Goal: Task Accomplishment & Management: Manage account settings

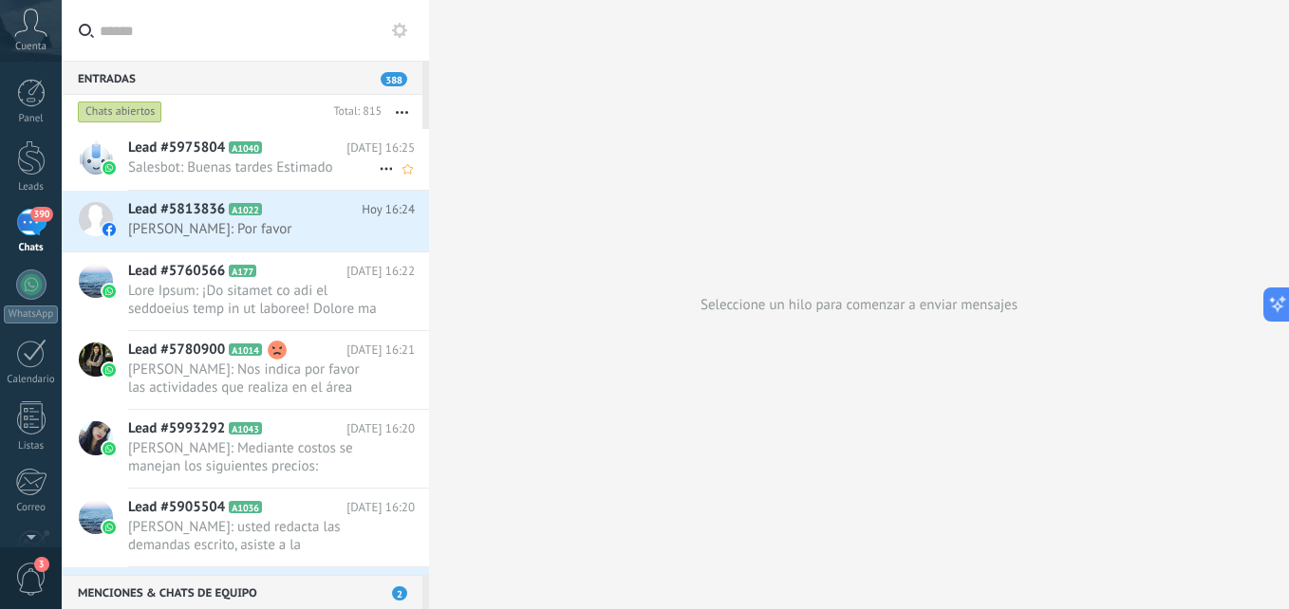
click at [224, 162] on span "Salesbot: Buenas tardes Estimado" at bounding box center [253, 167] width 251 height 18
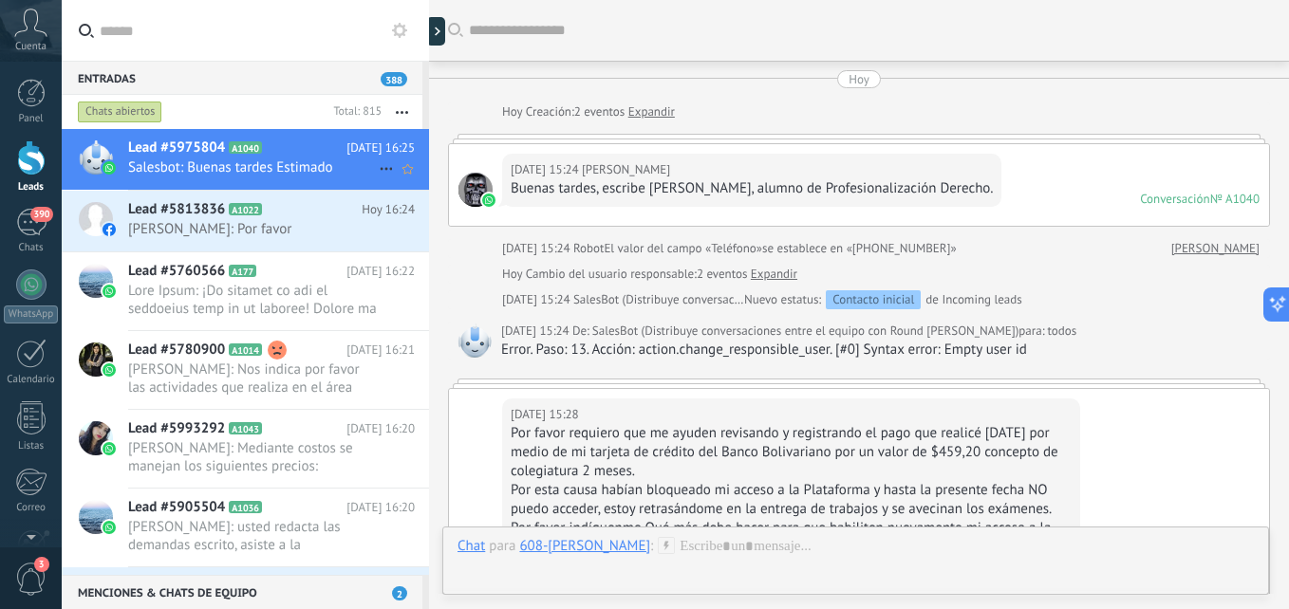
scroll to position [1235, 0]
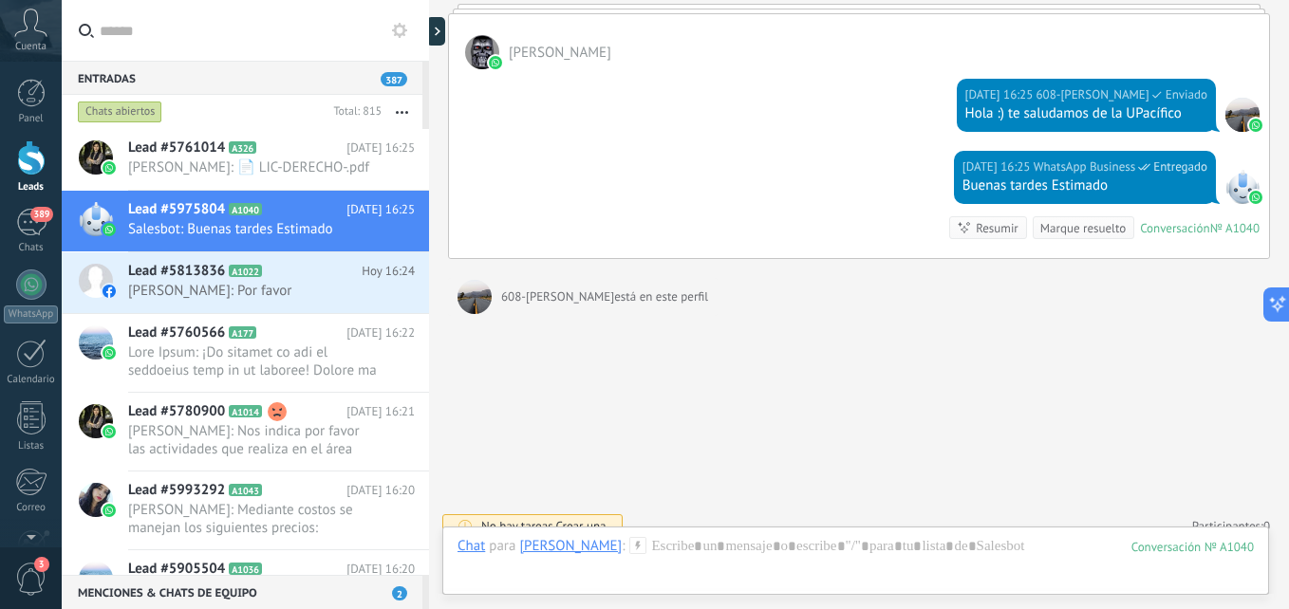
click at [646, 543] on icon at bounding box center [637, 545] width 17 height 17
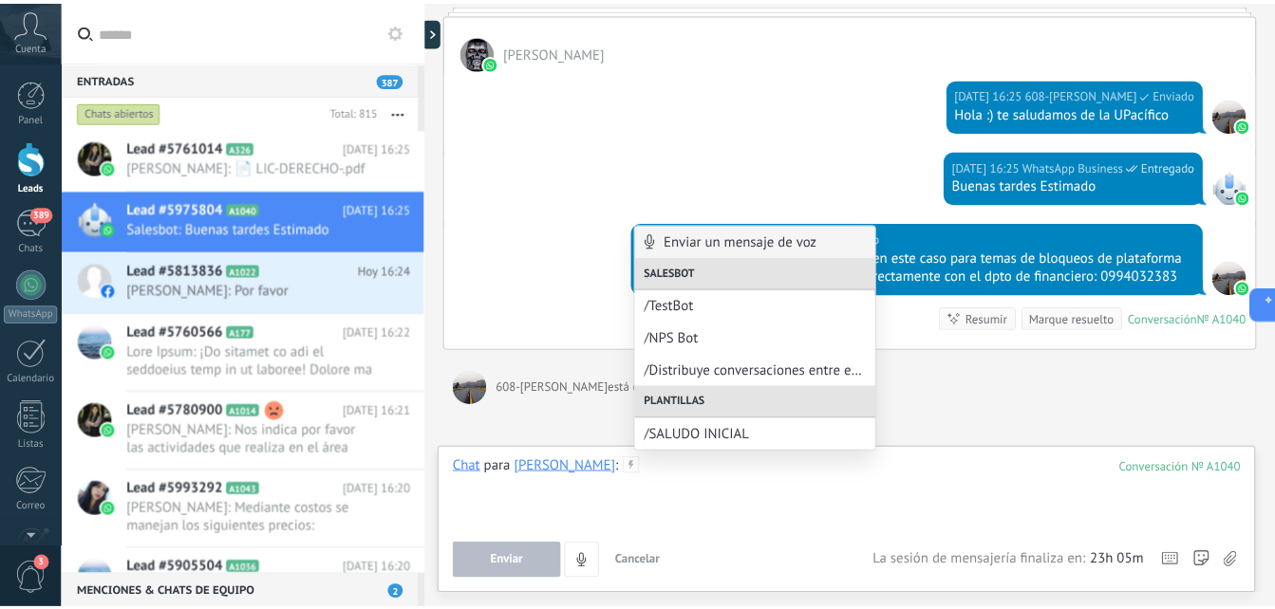
scroll to position [1330, 0]
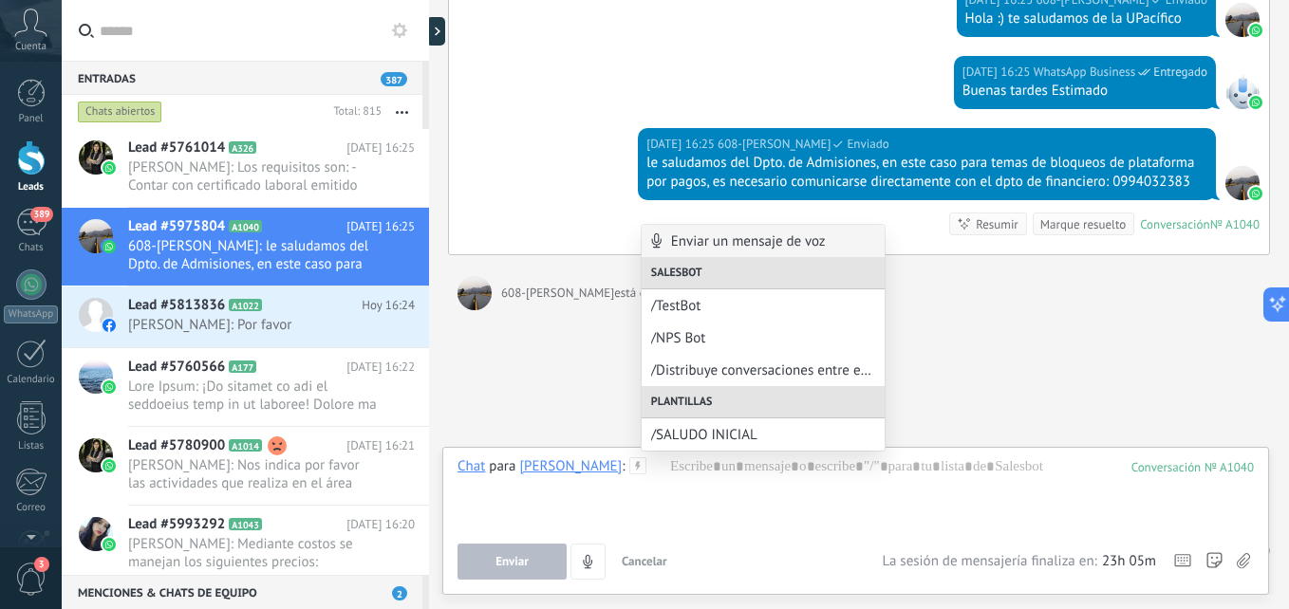
click at [30, 158] on div at bounding box center [31, 157] width 28 height 35
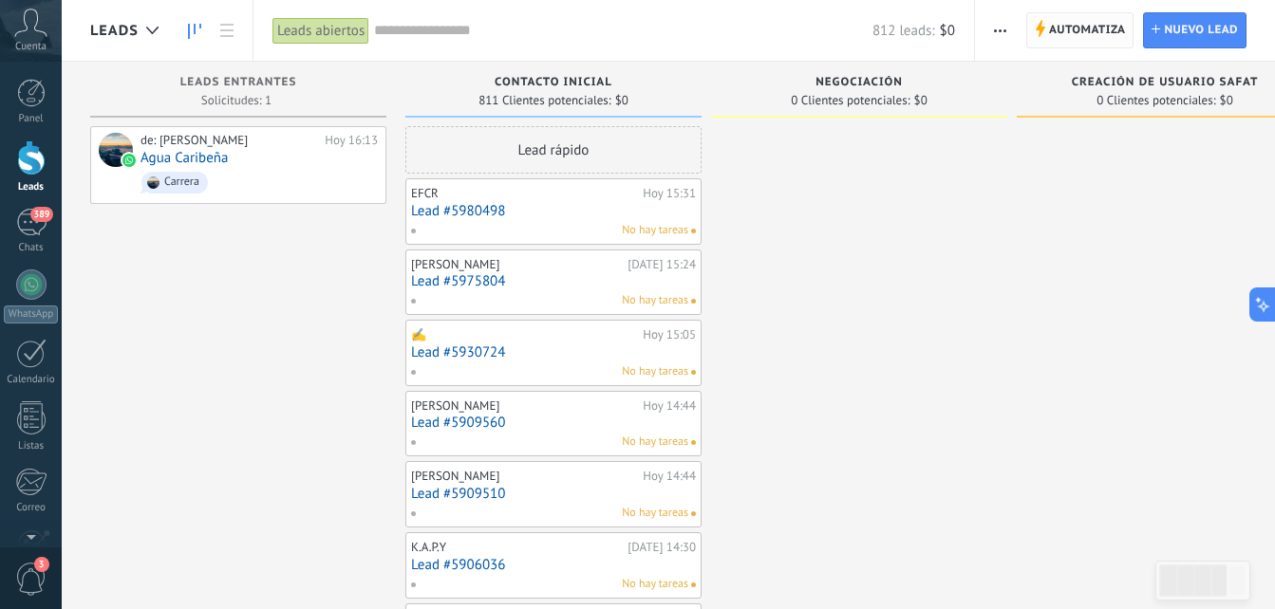
click at [1063, 40] on span "Automatiza" at bounding box center [1087, 30] width 77 height 34
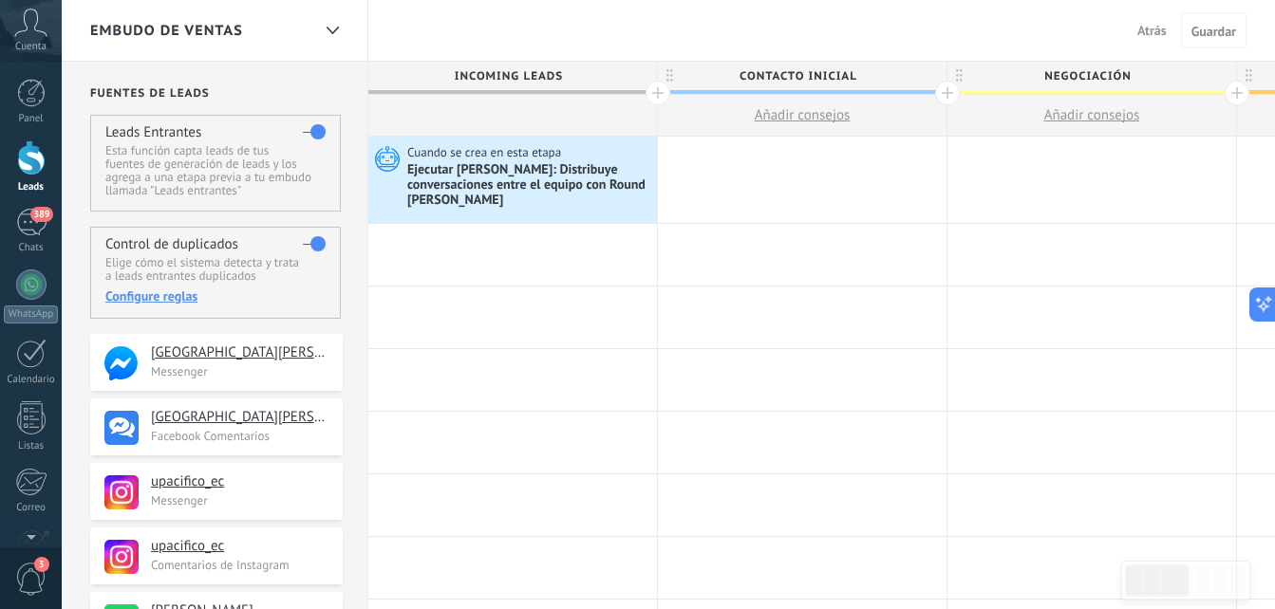
click at [475, 30] on div "Embudo de ventas Atrás Cancelar Guardar" at bounding box center [668, 31] width 1213 height 62
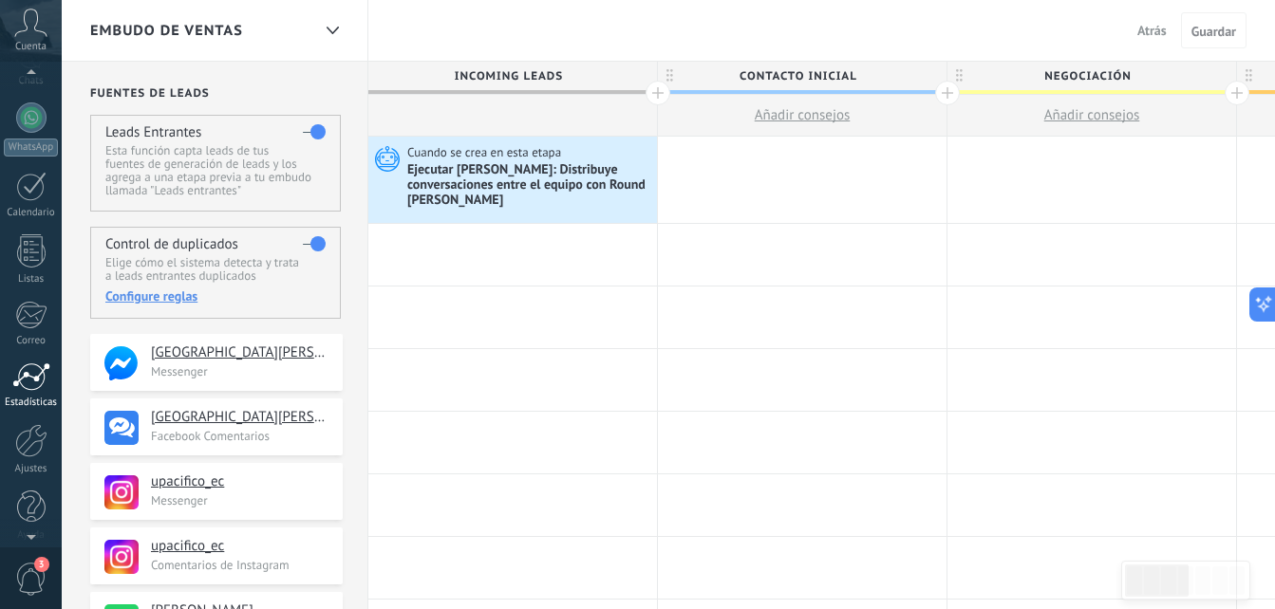
scroll to position [180, 0]
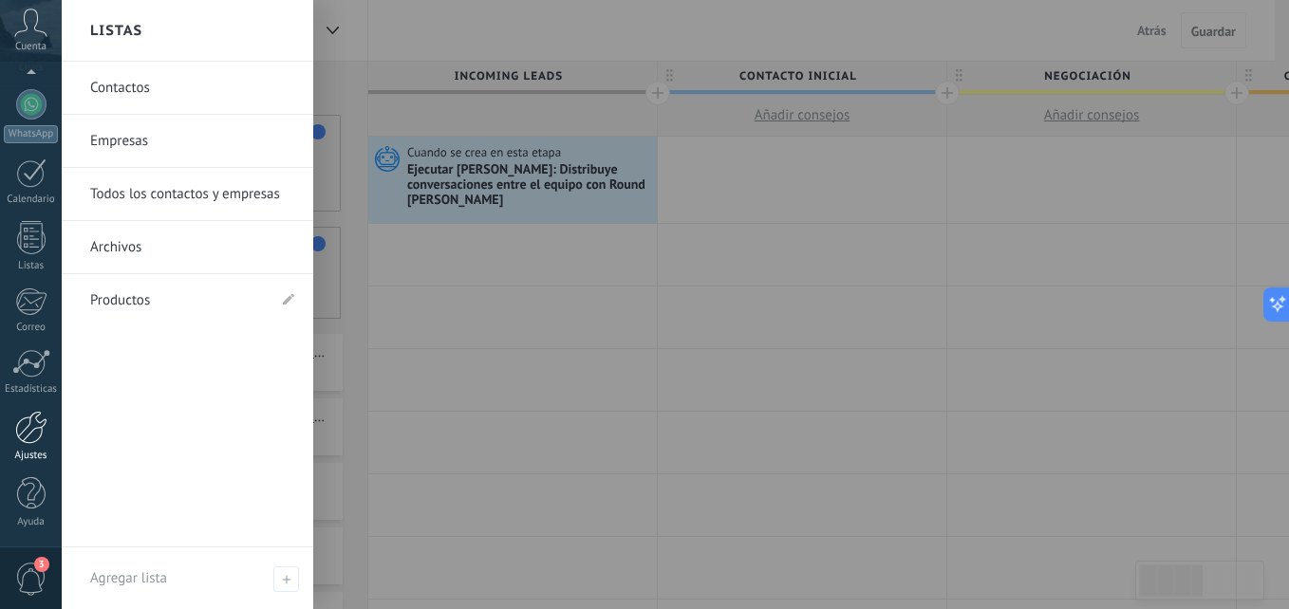
click at [28, 427] on div at bounding box center [31, 427] width 32 height 33
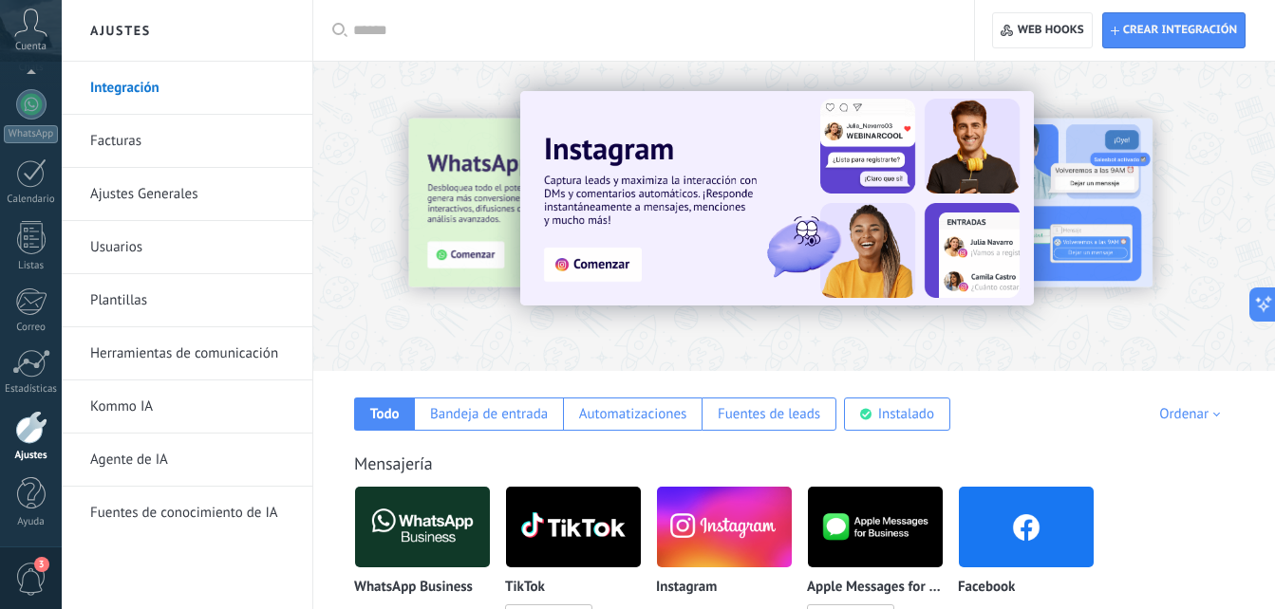
click at [184, 303] on link "Plantillas" at bounding box center [191, 300] width 203 height 53
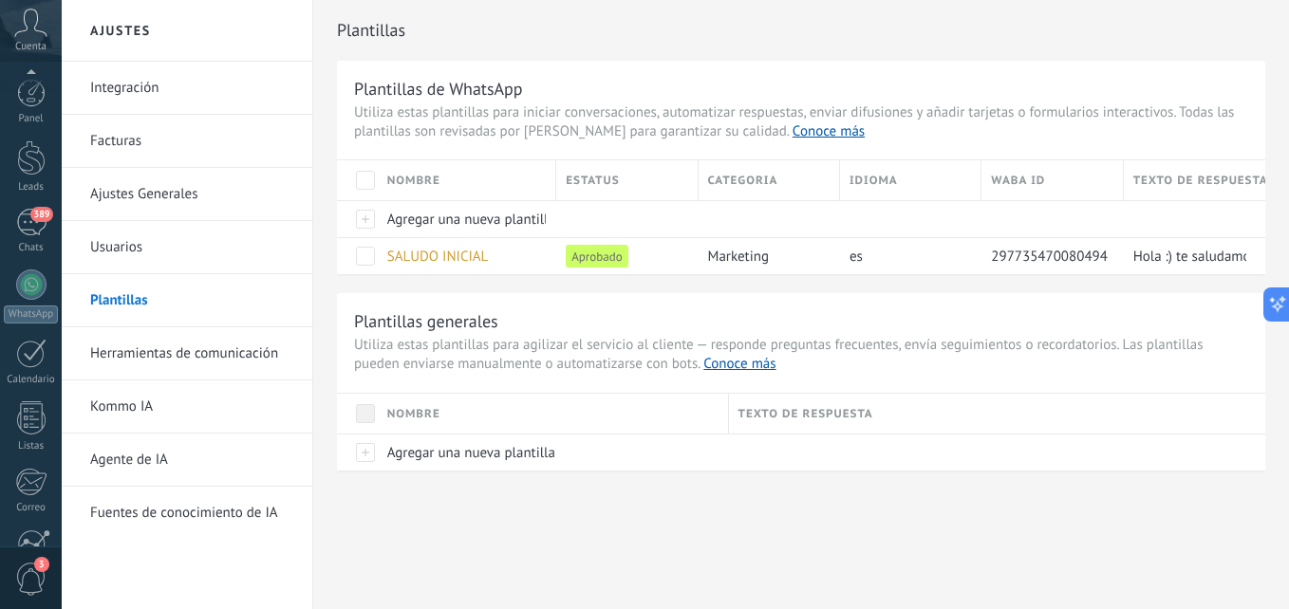
scroll to position [180, 0]
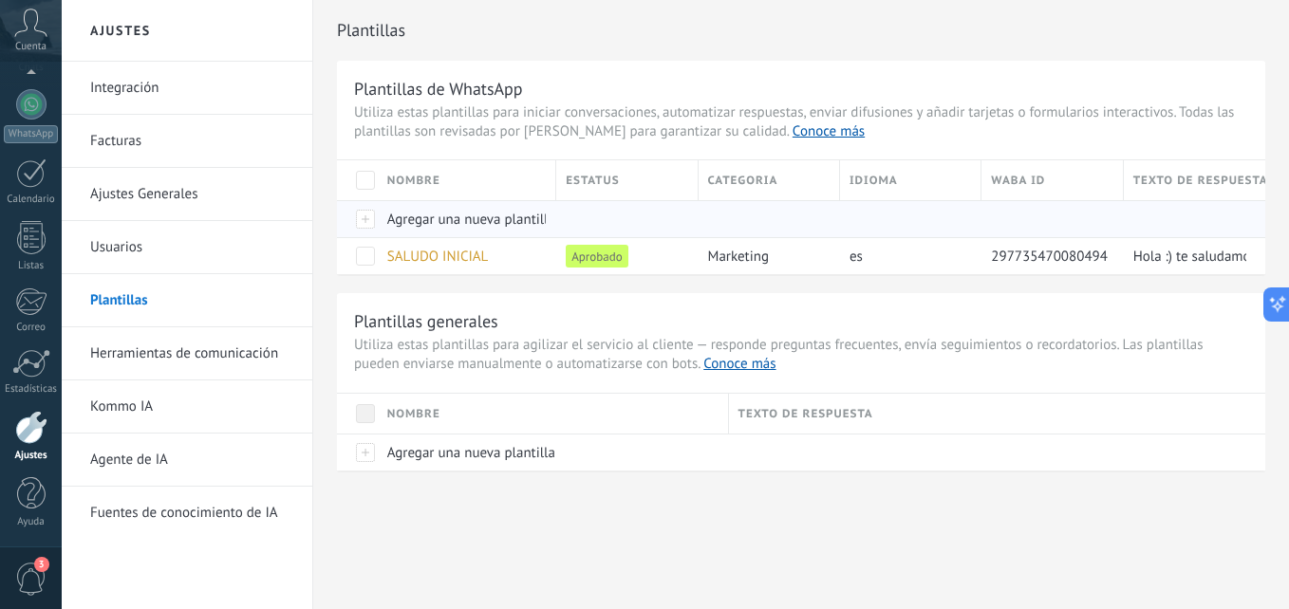
click at [372, 214] on div at bounding box center [357, 218] width 41 height 37
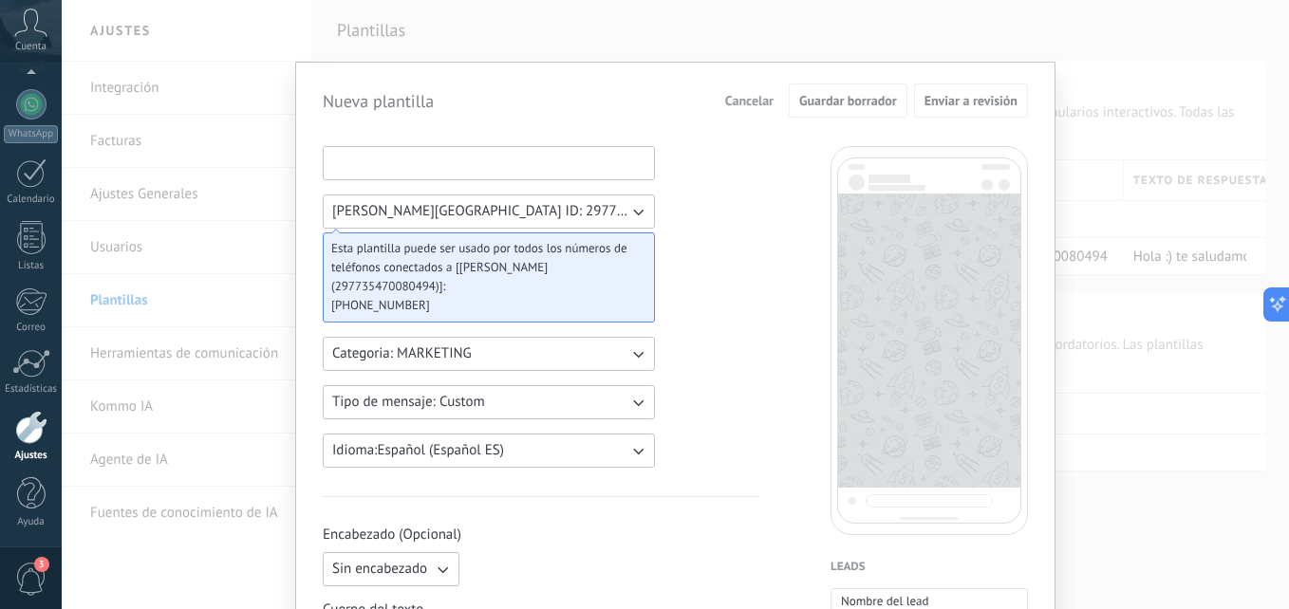
click at [450, 159] on input at bounding box center [489, 162] width 330 height 30
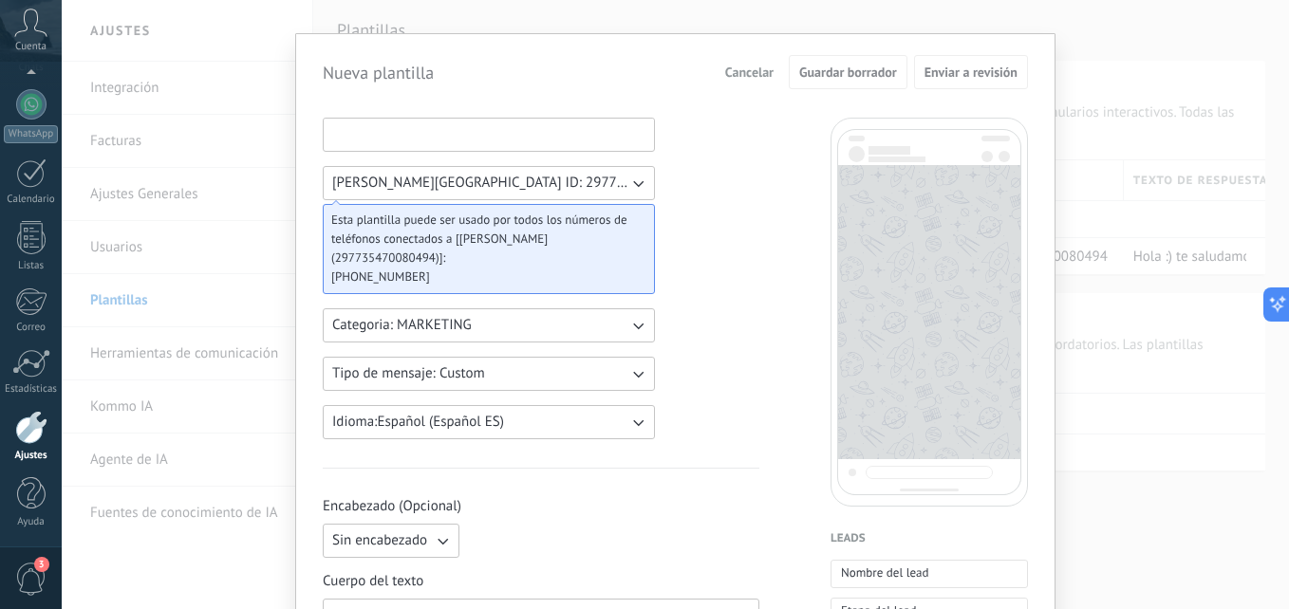
scroll to position [0, 0]
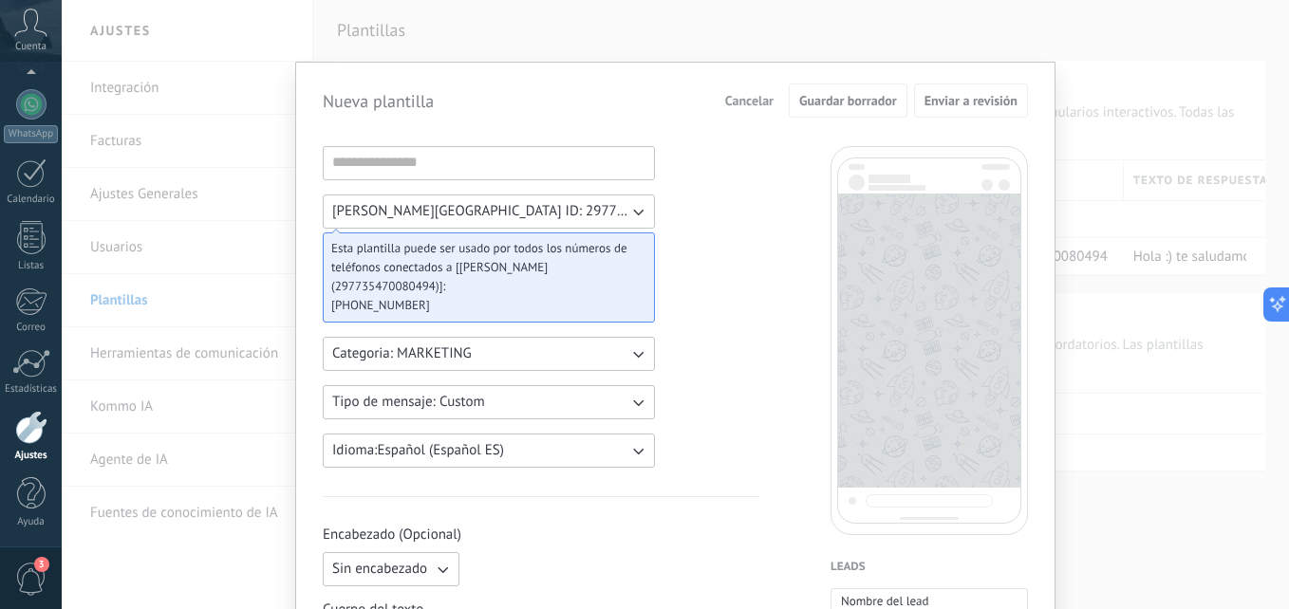
click at [937, 39] on div "Nueva plantilla Cancelar Guardar borrador Enviar a revisión U Pacífico WABA ID:…" at bounding box center [675, 304] width 1227 height 609
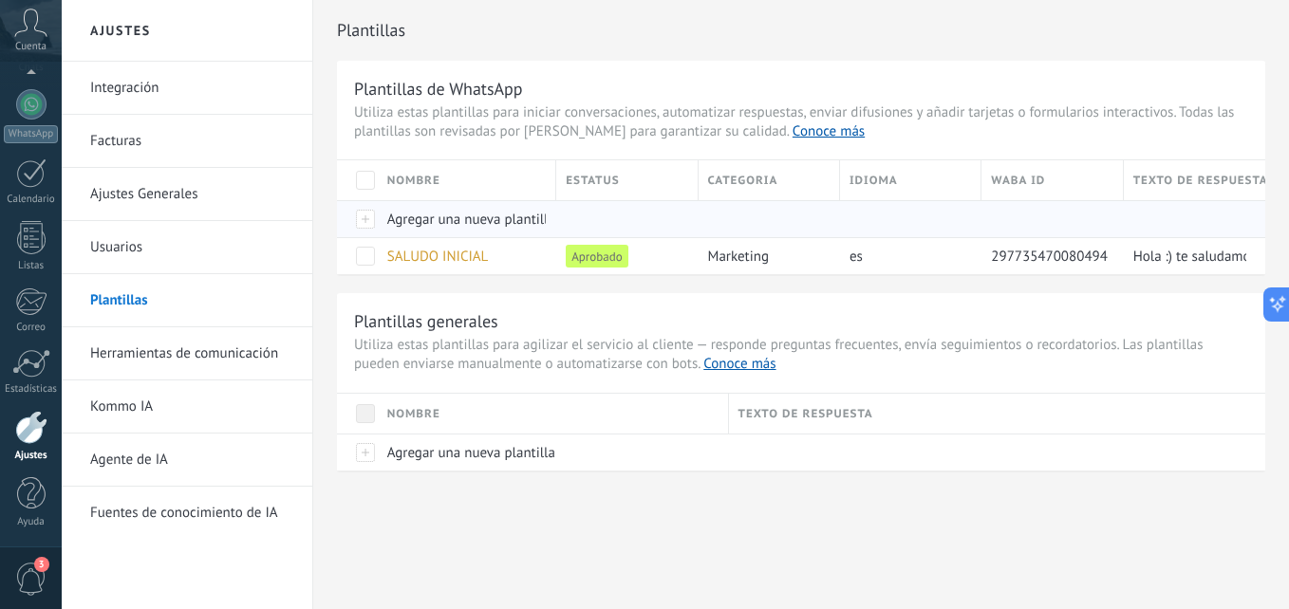
click at [381, 218] on div "Agregar una nueva plantilla" at bounding box center [462, 219] width 169 height 36
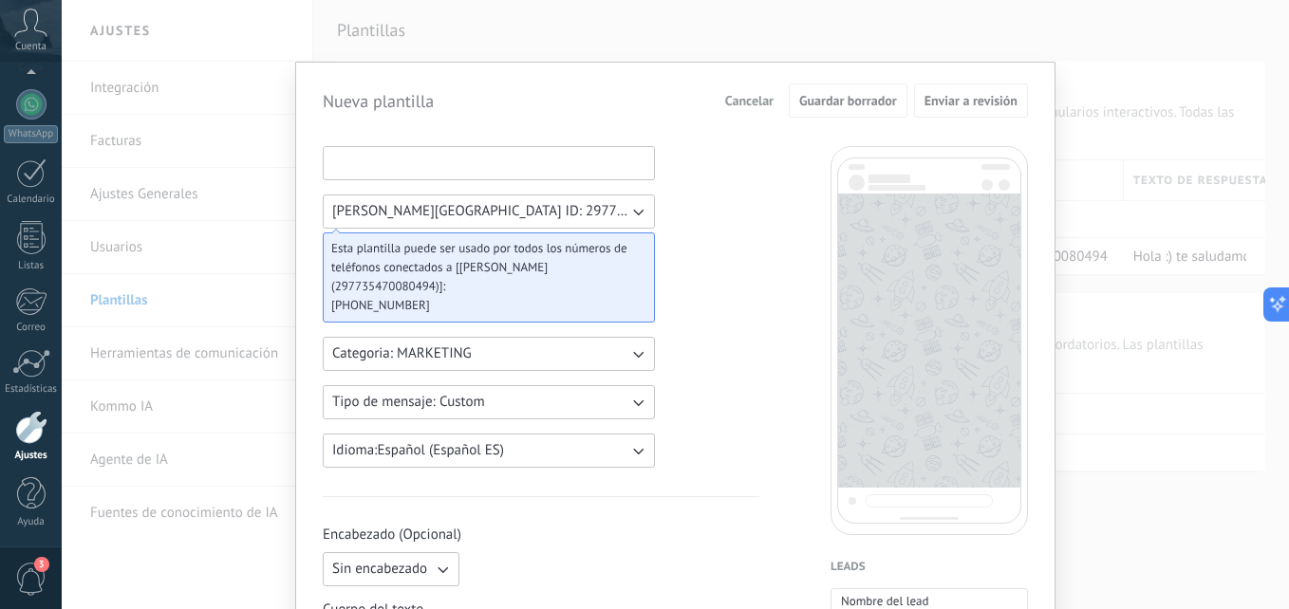
click at [495, 158] on input at bounding box center [489, 162] width 330 height 30
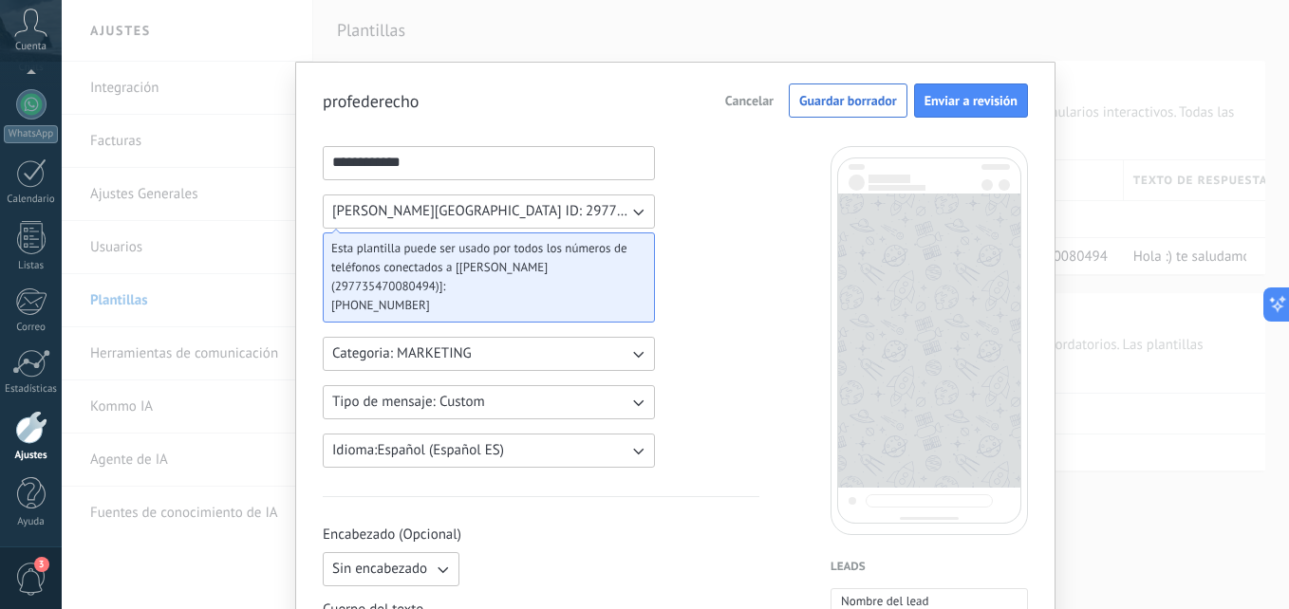
type input "**********"
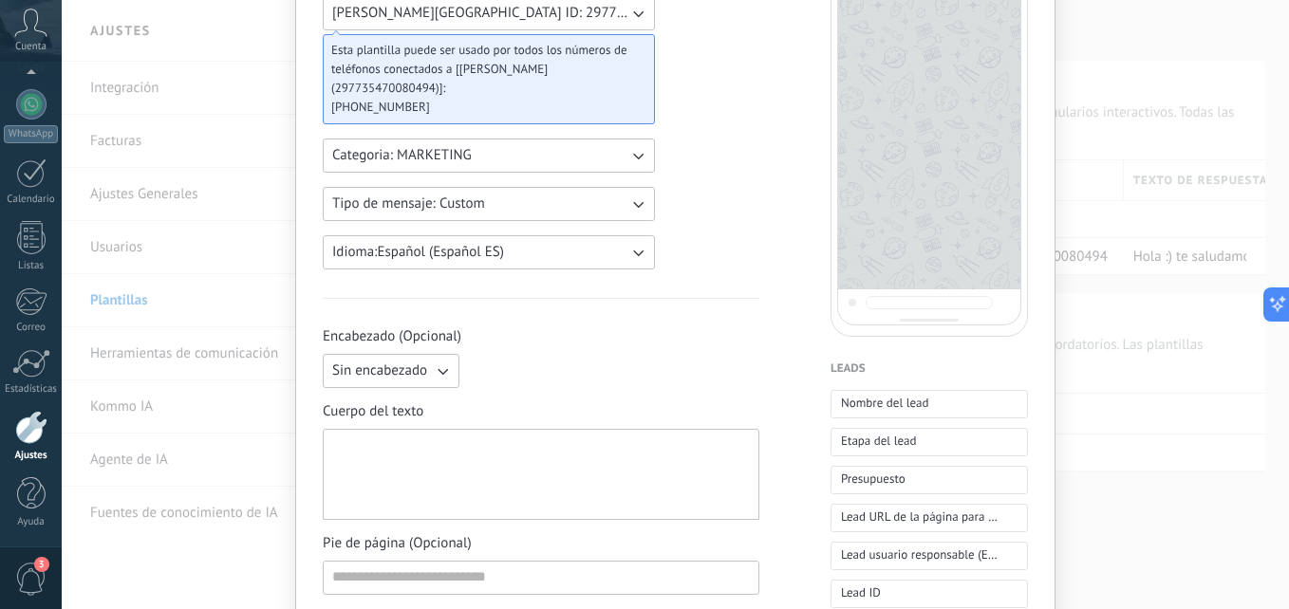
scroll to position [160, 0]
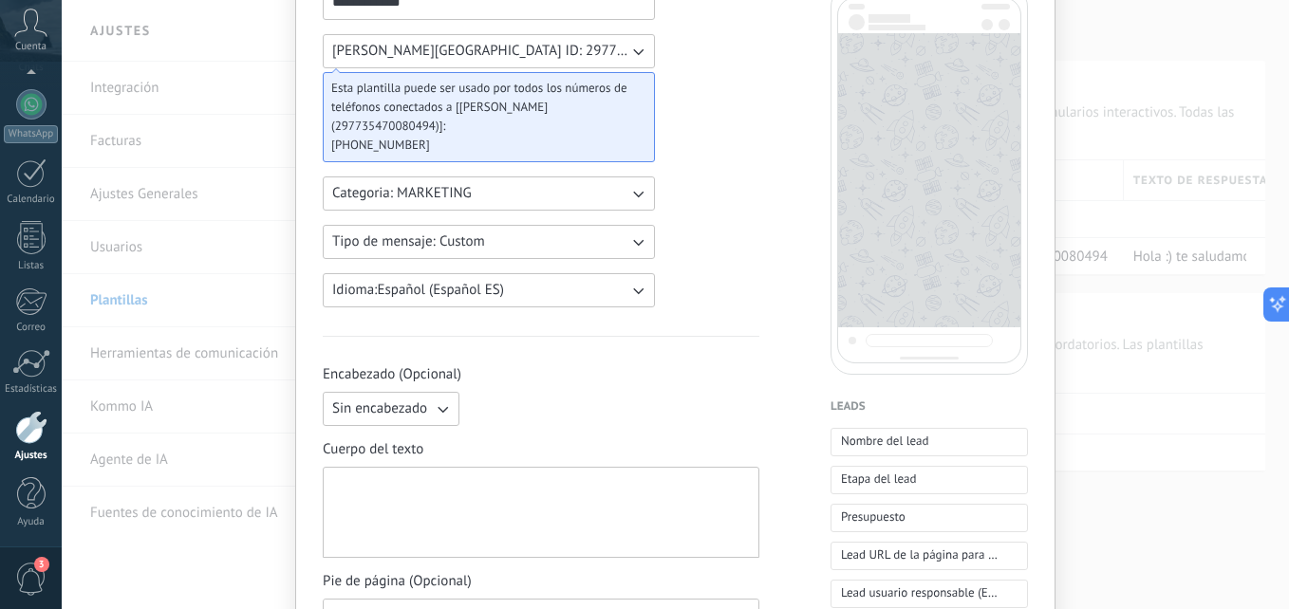
click at [621, 475] on div at bounding box center [541, 512] width 418 height 75
click at [457, 440] on div "Cuerpo del texto" at bounding box center [541, 499] width 437 height 118
click at [607, 365] on div "Encabezado (Opcional) Sin encabezado" at bounding box center [541, 395] width 437 height 61
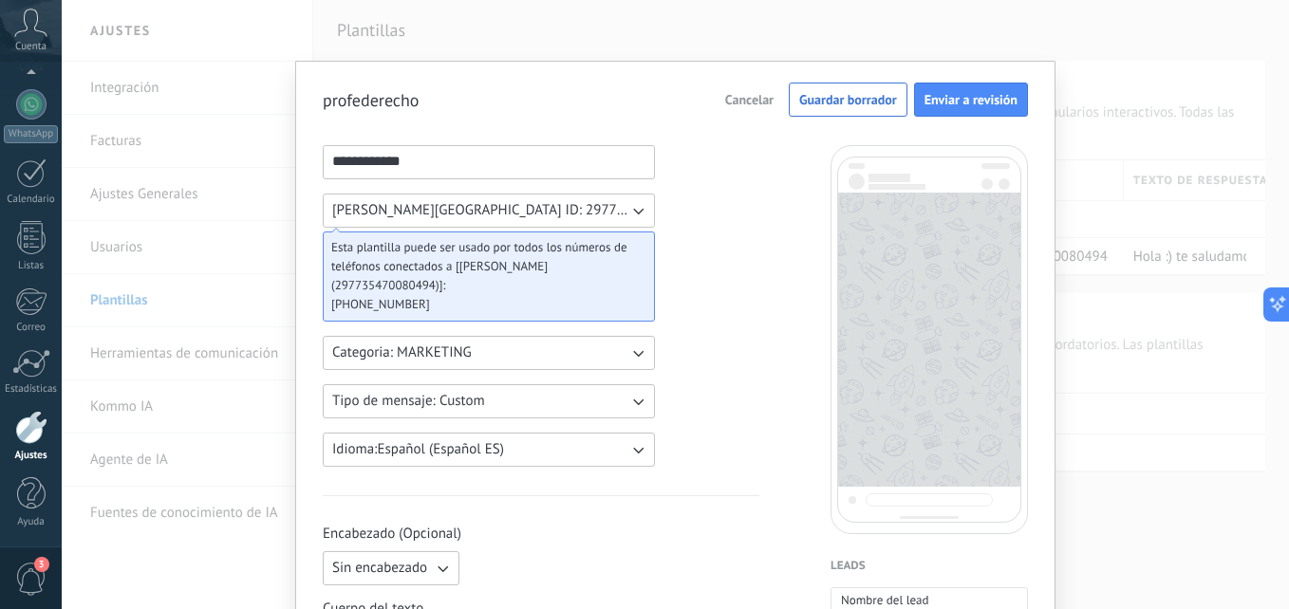
scroll to position [0, 0]
click at [415, 166] on input "**********" at bounding box center [489, 162] width 330 height 30
type input "*"
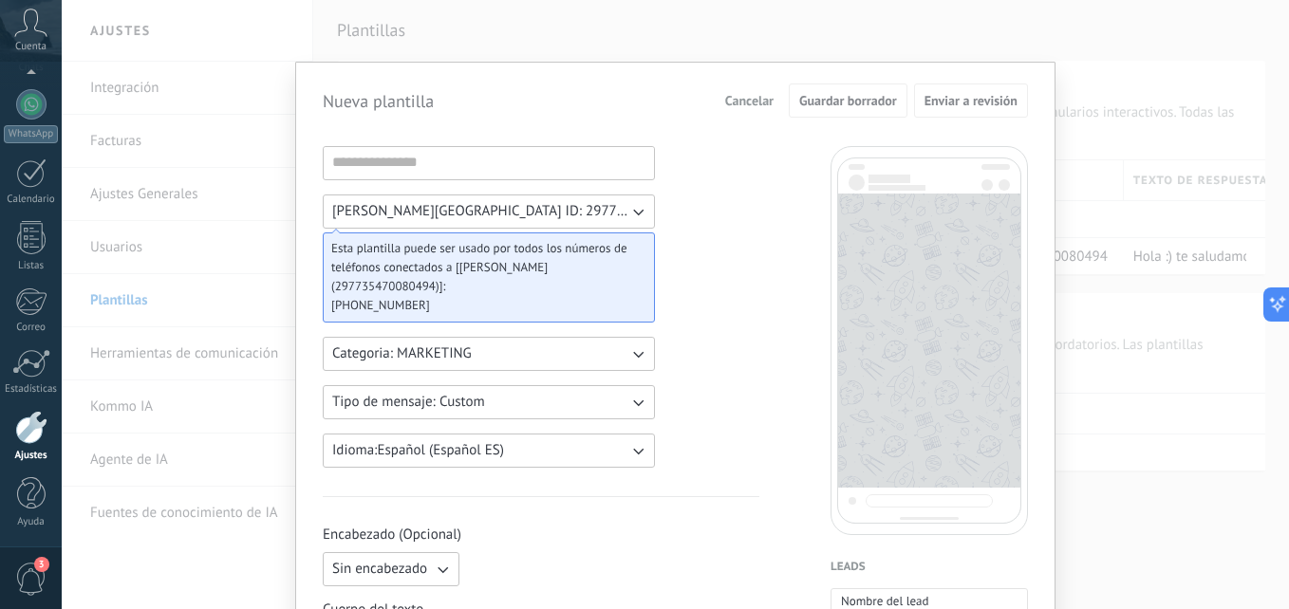
click at [744, 96] on span "Cancelar" at bounding box center [749, 100] width 48 height 13
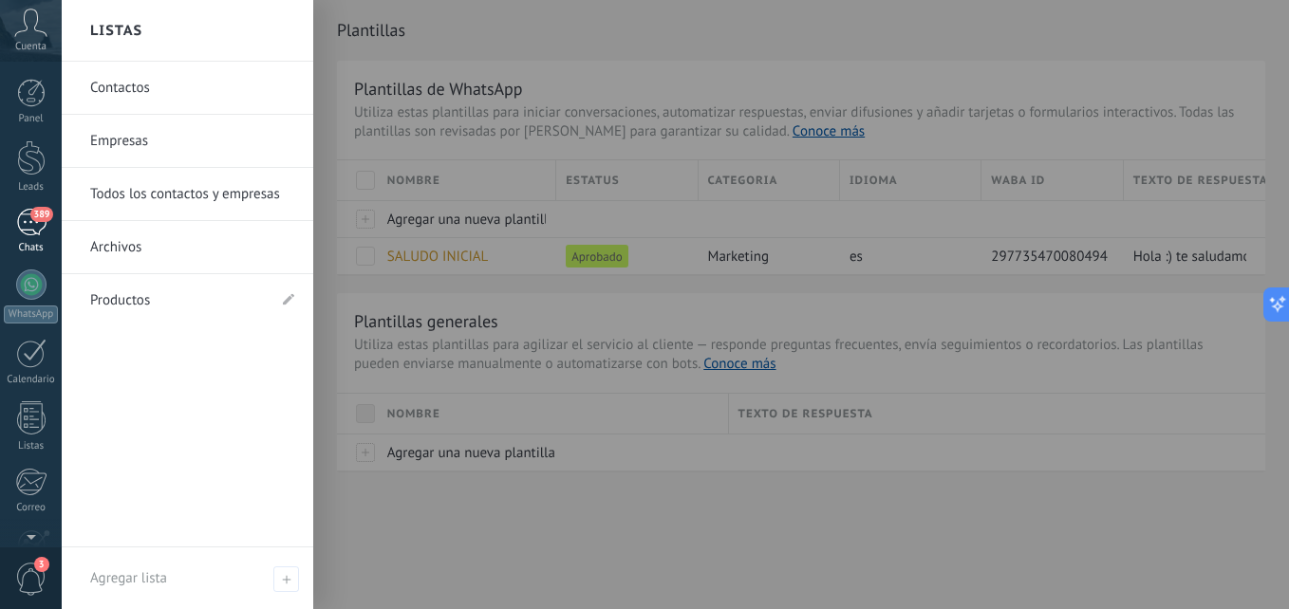
click at [39, 230] on div "389" at bounding box center [31, 223] width 30 height 28
